Goal: Task Accomplishment & Management: Complete application form

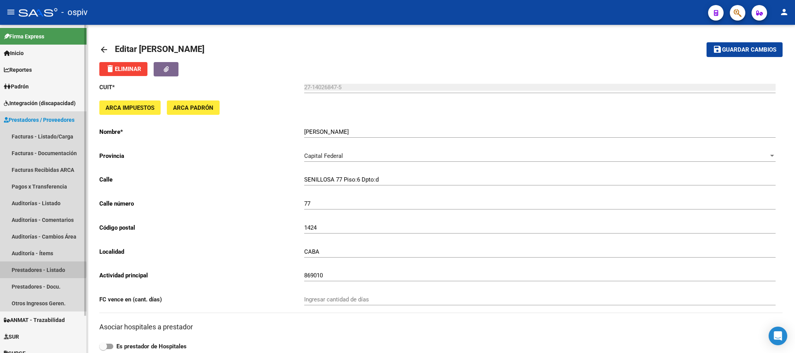
click at [31, 269] on link "Prestadores - Listado" at bounding box center [43, 269] width 86 height 17
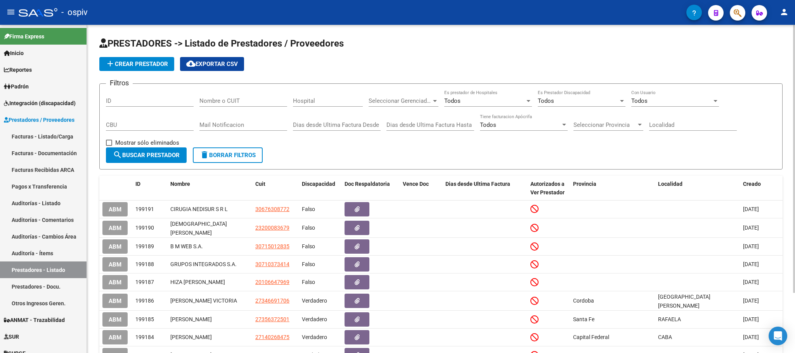
click at [150, 64] on span "add Crear Prestador" at bounding box center [136, 64] width 62 height 7
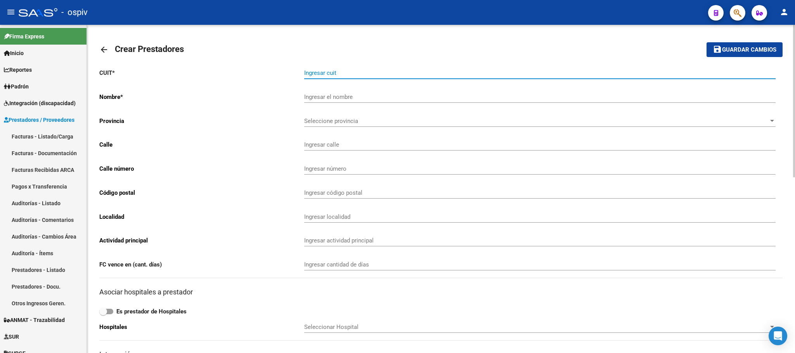
click at [334, 71] on input "Ingresar cuit" at bounding box center [539, 72] width 471 height 7
paste input "27-39546902-4"
type input "27-39546902-4"
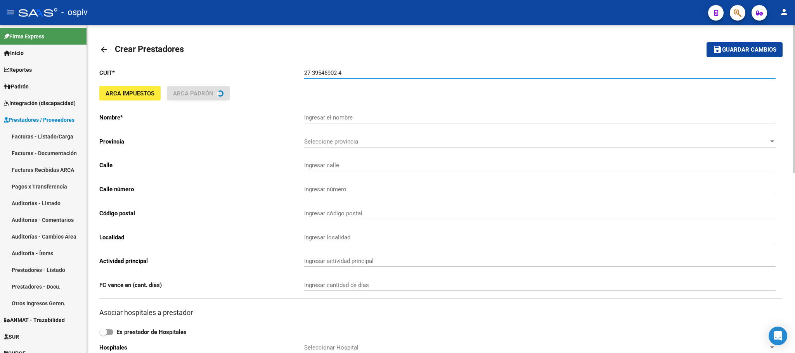
type input "[PERSON_NAME]"
type input "HERMANOS [PERSON_NAME] 2425"
type input "1749"
type input "2400"
type input "[GEOGRAPHIC_DATA][PERSON_NAME]"
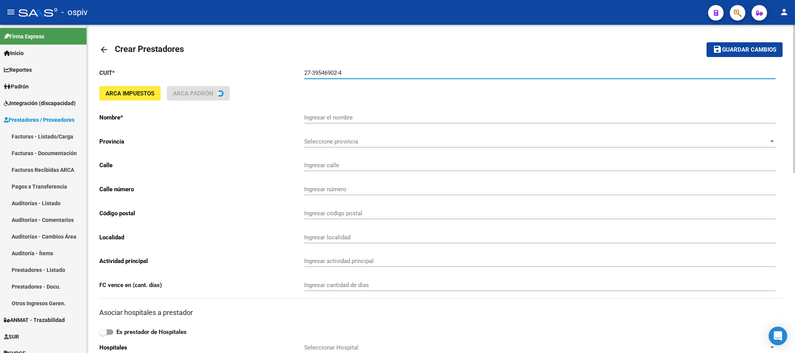
type input "869090"
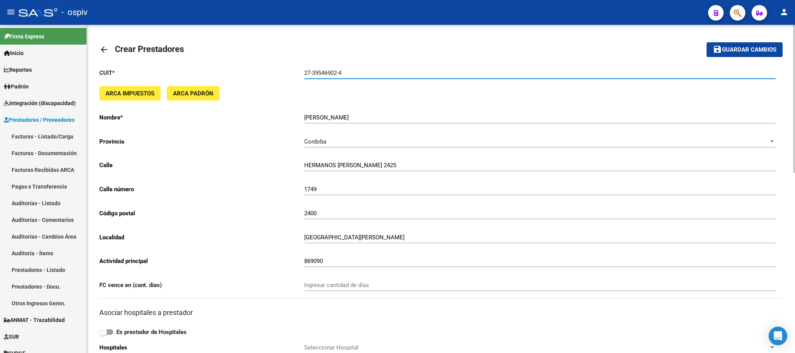
type input "27-39546902-4"
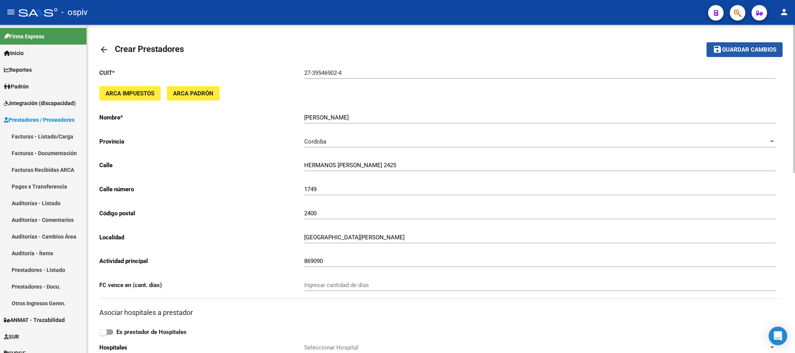
click at [751, 48] on span "Guardar cambios" at bounding box center [749, 50] width 54 height 7
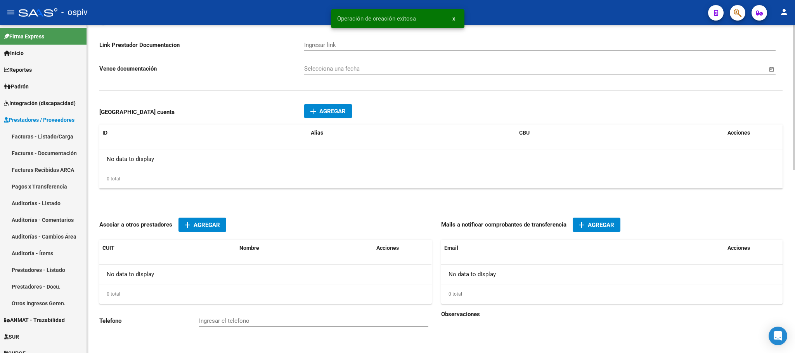
scroll to position [412, 0]
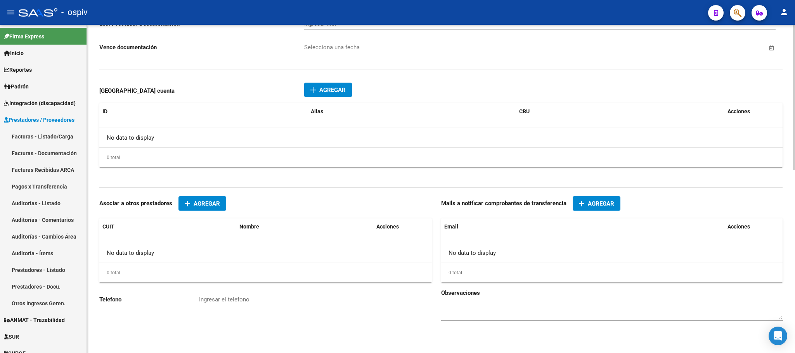
click at [598, 201] on span "Agregar" at bounding box center [601, 203] width 26 height 7
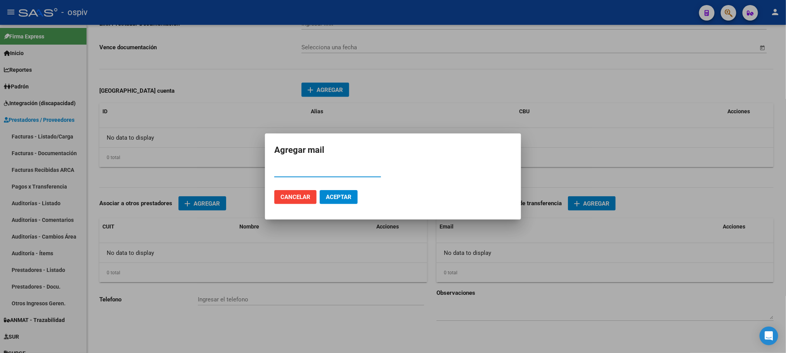
click at [326, 171] on input "Email" at bounding box center [327, 171] width 107 height 7
paste input "[EMAIL_ADDRESS][DOMAIN_NAME]"
type input "[EMAIL_ADDRESS][DOMAIN_NAME]"
click at [344, 197] on span "Aceptar" at bounding box center [339, 197] width 26 height 7
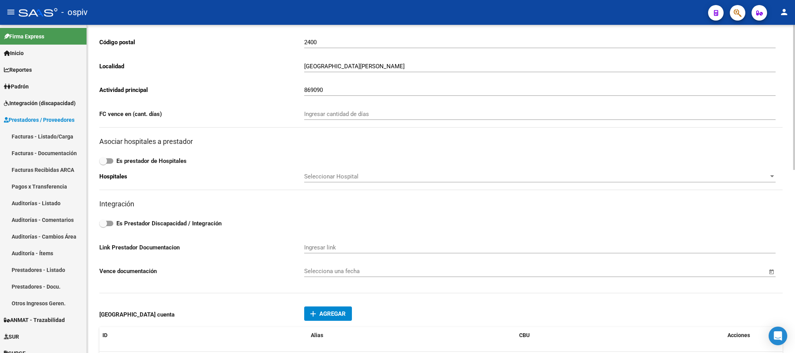
scroll to position [0, 0]
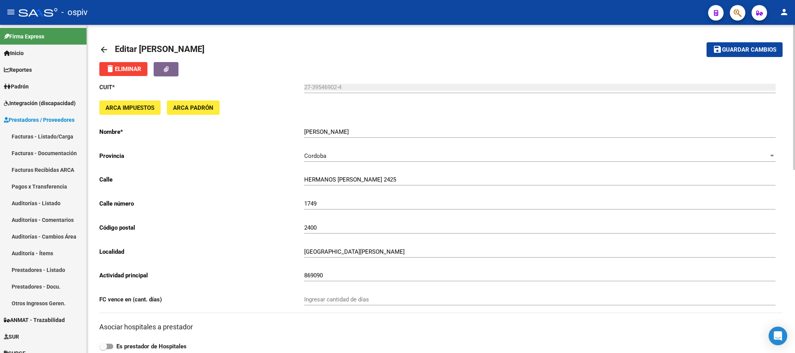
click at [764, 49] on span "Guardar cambios" at bounding box center [749, 50] width 54 height 7
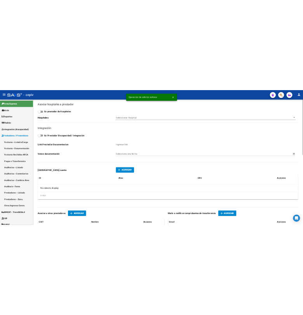
scroll to position [291, 0]
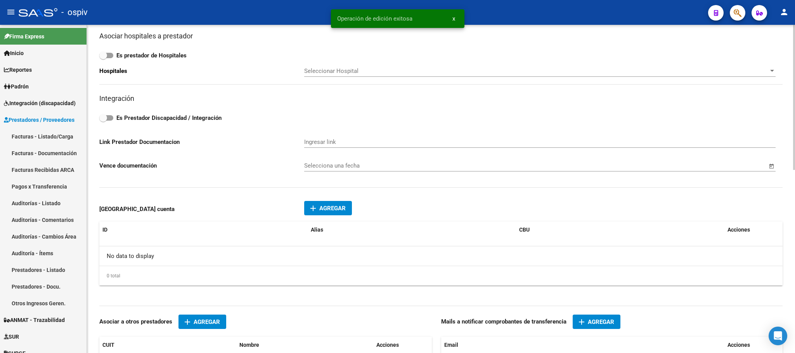
click at [107, 121] on span at bounding box center [106, 117] width 14 height 5
click at [103, 121] on input "Es Prestador Discapacidad / Integración" at bounding box center [103, 121] width 0 height 0
checkbox input "true"
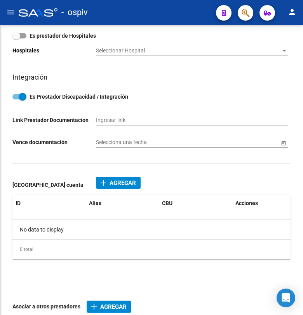
scroll to position [269, 0]
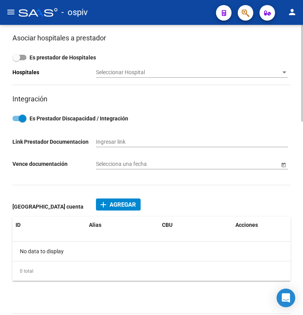
click at [116, 205] on span "Agregar" at bounding box center [122, 204] width 26 height 7
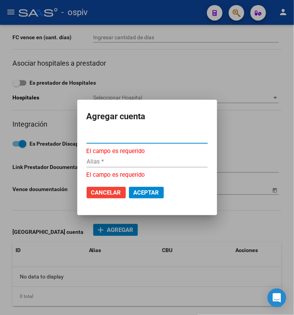
click at [86, 138] on input "CBU *" at bounding box center [146, 137] width 121 height 7
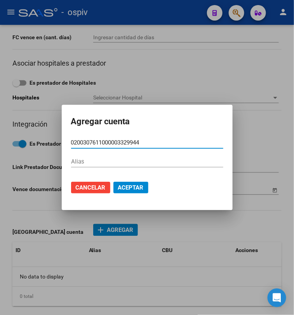
type input "0200307611000003329944"
click at [118, 190] on span "Aceptar" at bounding box center [131, 187] width 26 height 7
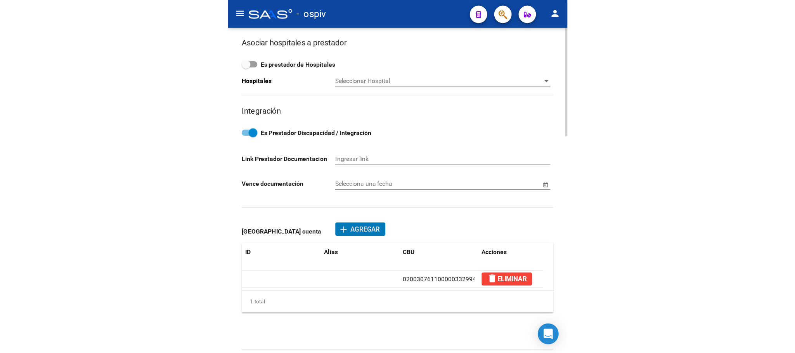
scroll to position [0, 0]
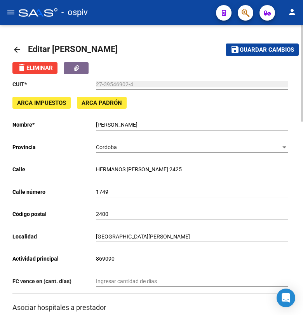
click at [262, 47] on span "Guardar cambios" at bounding box center [266, 50] width 54 height 7
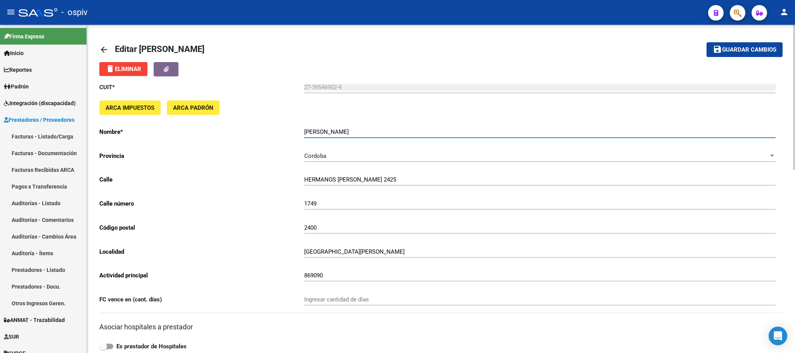
drag, startPoint x: 360, startPoint y: 135, endPoint x: 304, endPoint y: 130, distance: 56.5
click at [304, 130] on input "[PERSON_NAME]" at bounding box center [539, 131] width 471 height 7
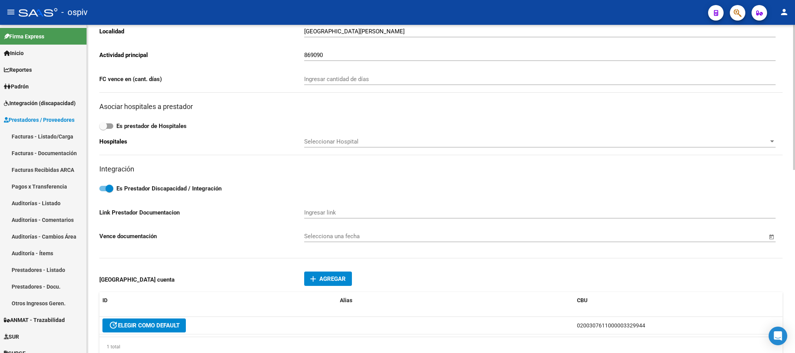
scroll to position [414, 0]
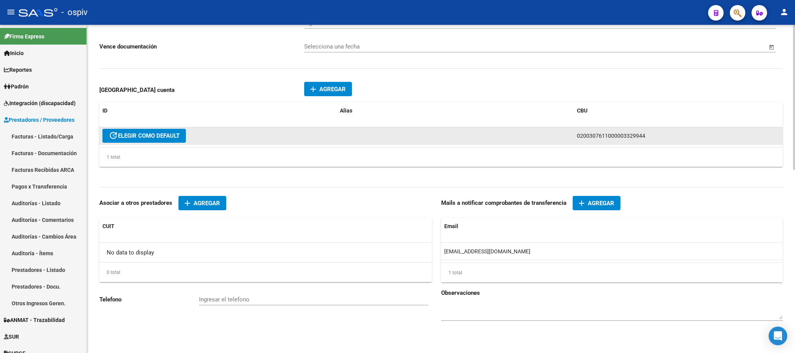
drag, startPoint x: 640, startPoint y: 134, endPoint x: 572, endPoint y: 137, distance: 68.7
click at [572, 137] on div "update ELEGIR COMO DEFAULT 0200307611000003329944 delete ELIMINAR" at bounding box center [484, 135] width 770 height 17
copy span "0200307611000003329944"
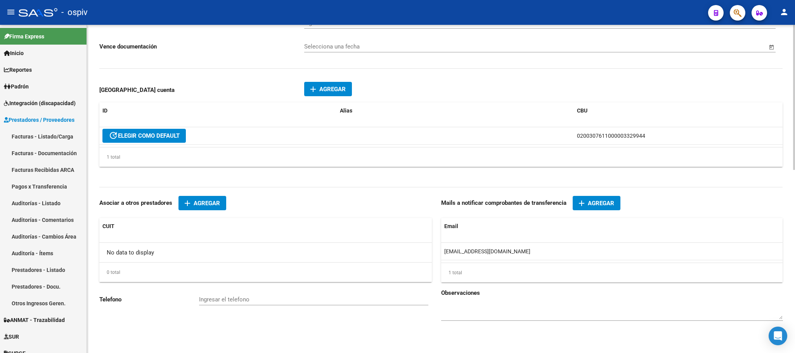
drag, startPoint x: 507, startPoint y: 250, endPoint x: 436, endPoint y: 247, distance: 70.3
click at [436, 247] on div "CUIT * 27-39546902-4 Ingresar cuit ARCA Impuestos ARCA Padrón Nombre * [PERSON_…" at bounding box center [440, 0] width 683 height 668
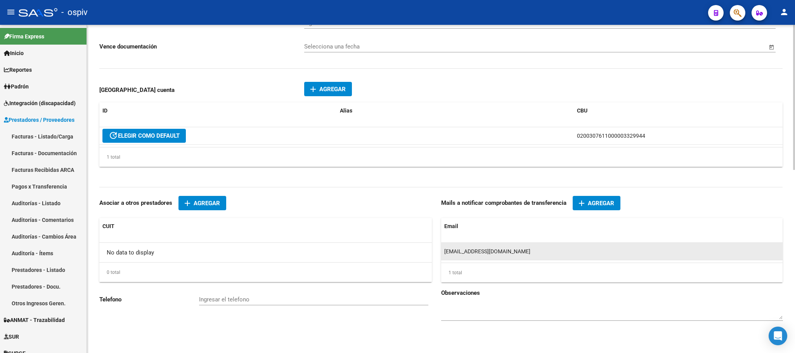
click at [450, 250] on span "[EMAIL_ADDRESS][DOMAIN_NAME]" at bounding box center [487, 251] width 86 height 6
drag, startPoint x: 510, startPoint y: 249, endPoint x: 441, endPoint y: 250, distance: 68.7
click at [441, 250] on datatable-body-cell "[EMAIL_ADDRESS][DOMAIN_NAME]" at bounding box center [797, 251] width 712 height 17
copy span "[EMAIL_ADDRESS][DOMAIN_NAME]"
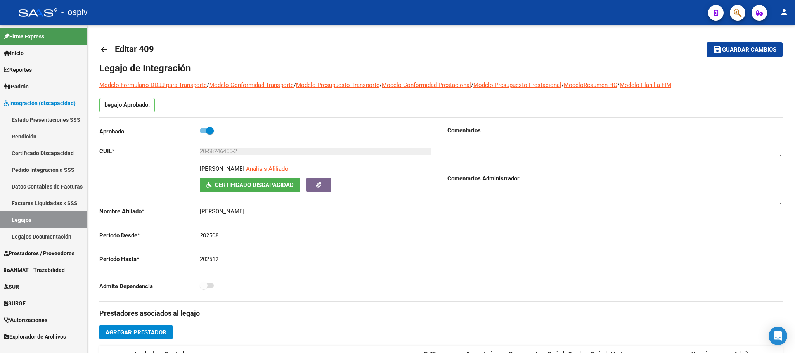
click at [21, 220] on link "Legajos" at bounding box center [43, 219] width 86 height 17
